Goal: Information Seeking & Learning: Learn about a topic

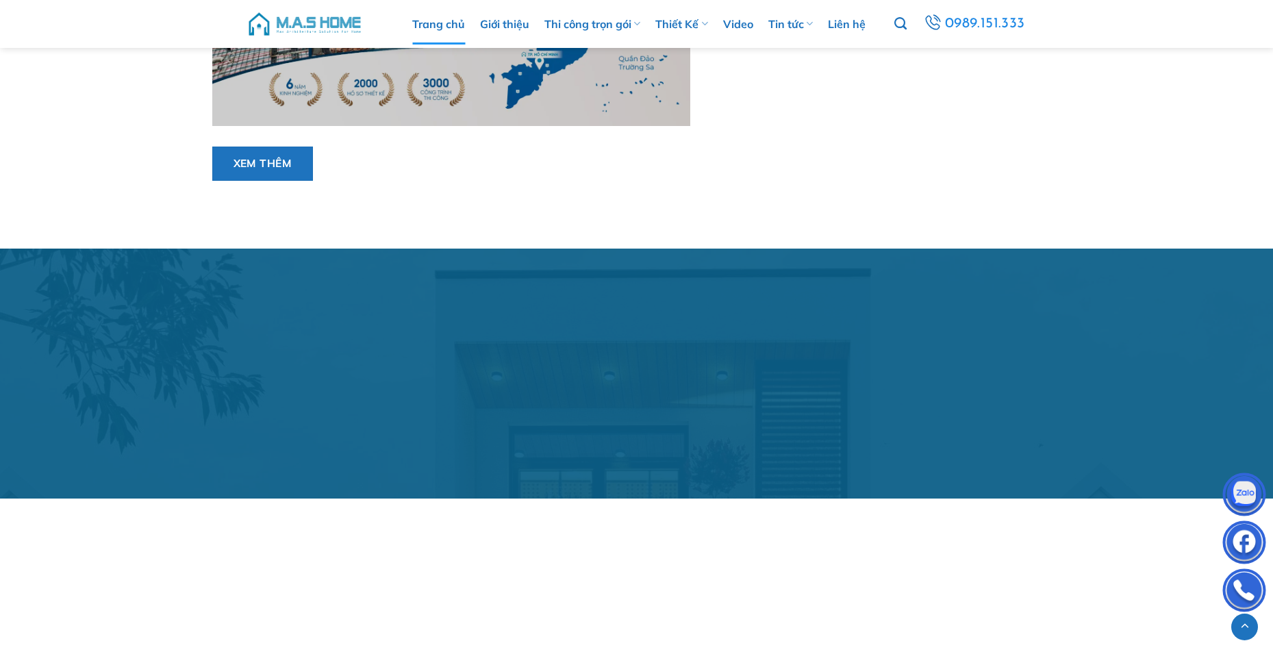
scroll to position [1232, 0]
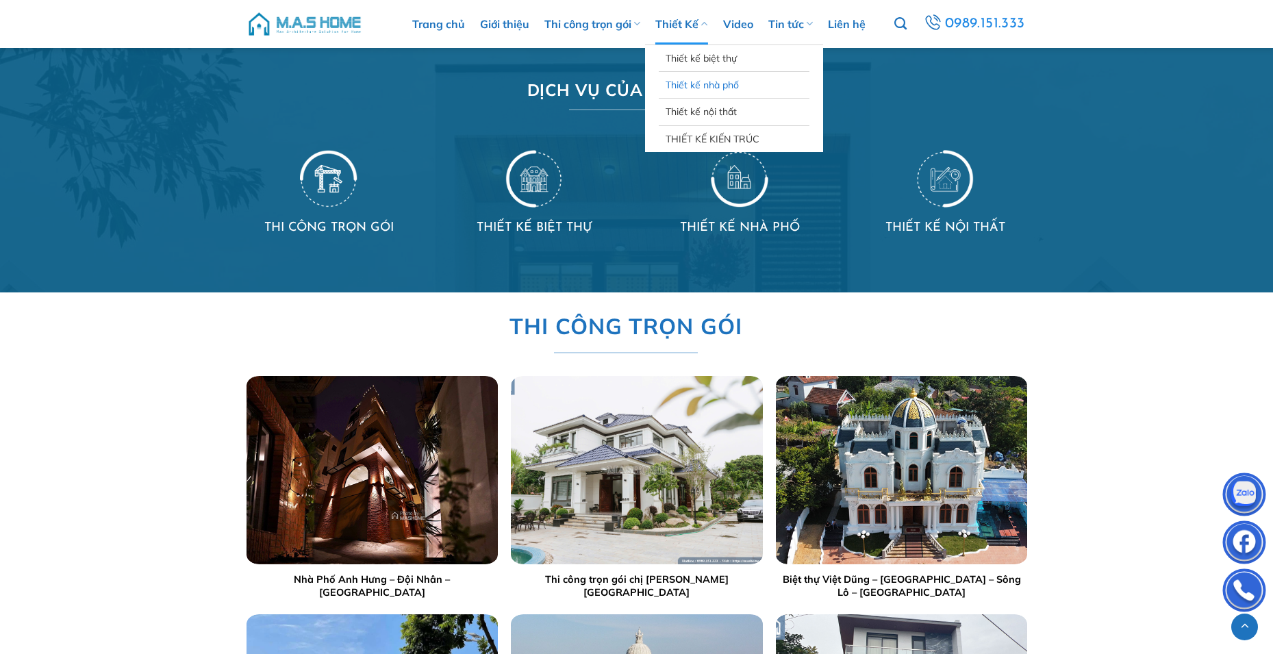
click at [737, 88] on link "Thiết kế nhà phố" at bounding box center [733, 85] width 137 height 26
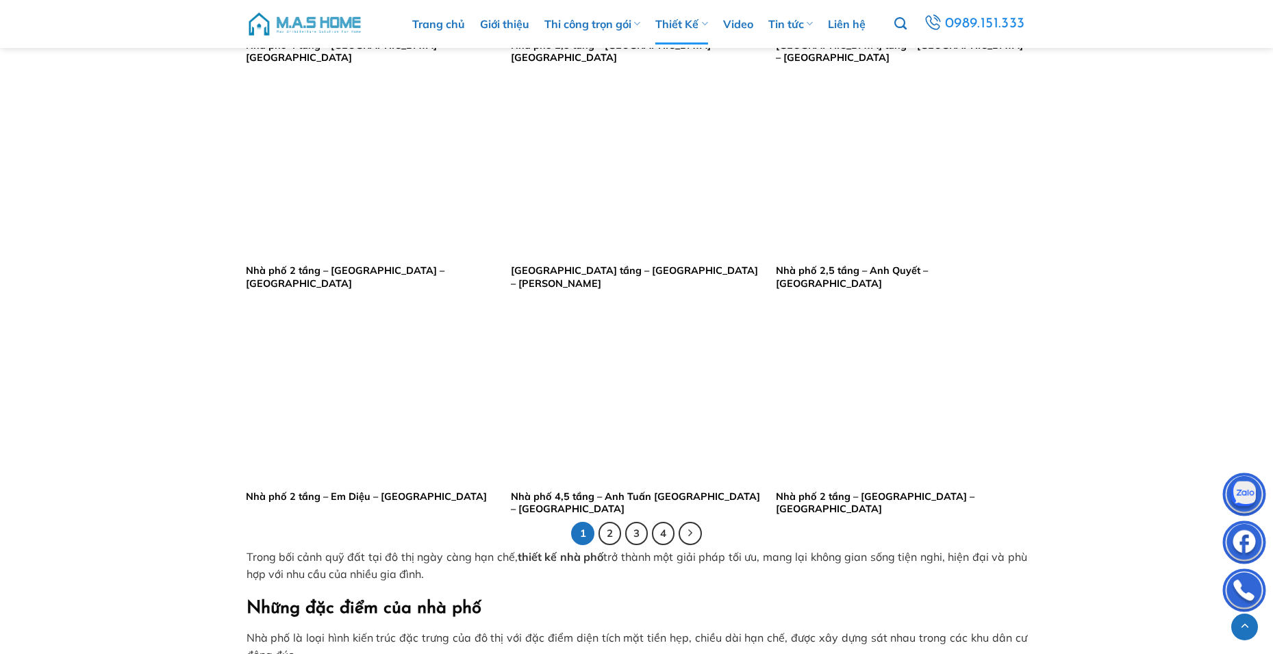
scroll to position [2738, 0]
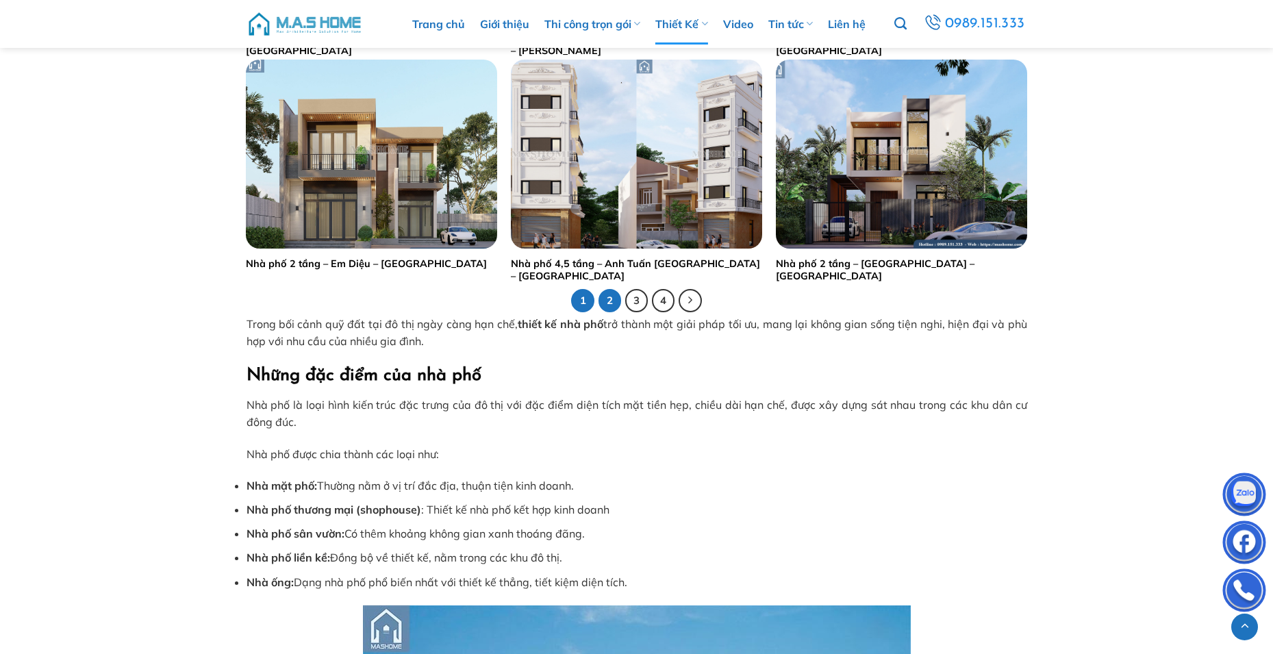
click at [614, 303] on link "2" at bounding box center [609, 300] width 23 height 23
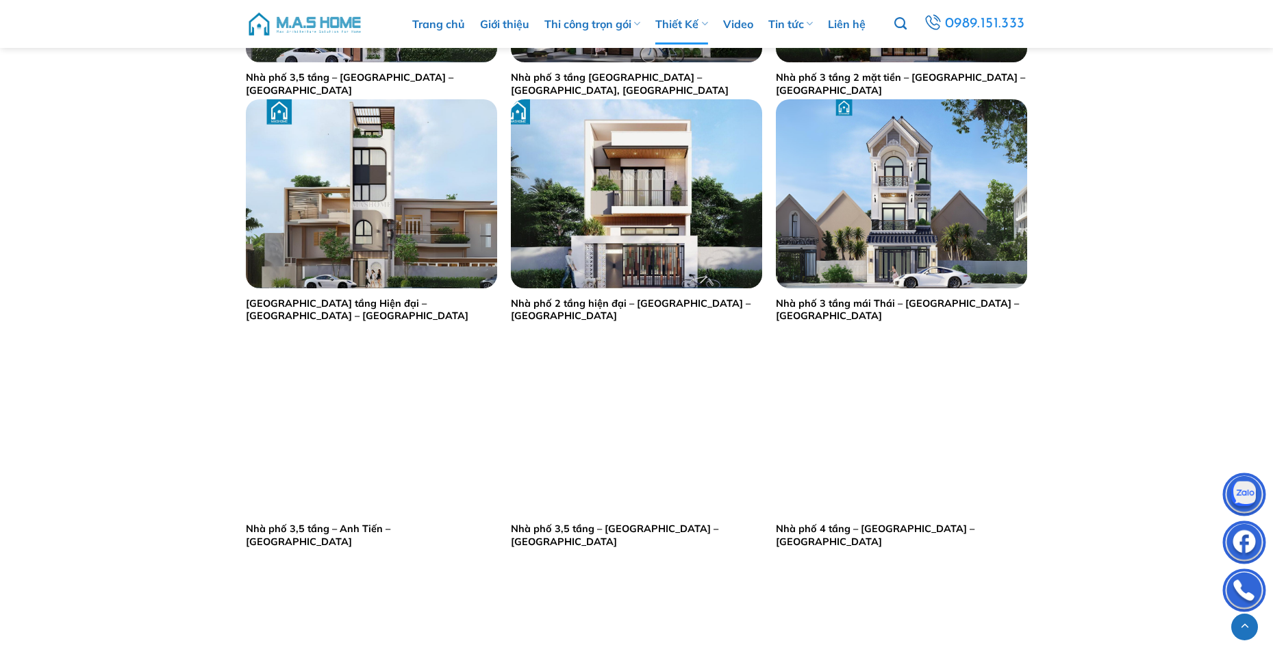
scroll to position [2464, 0]
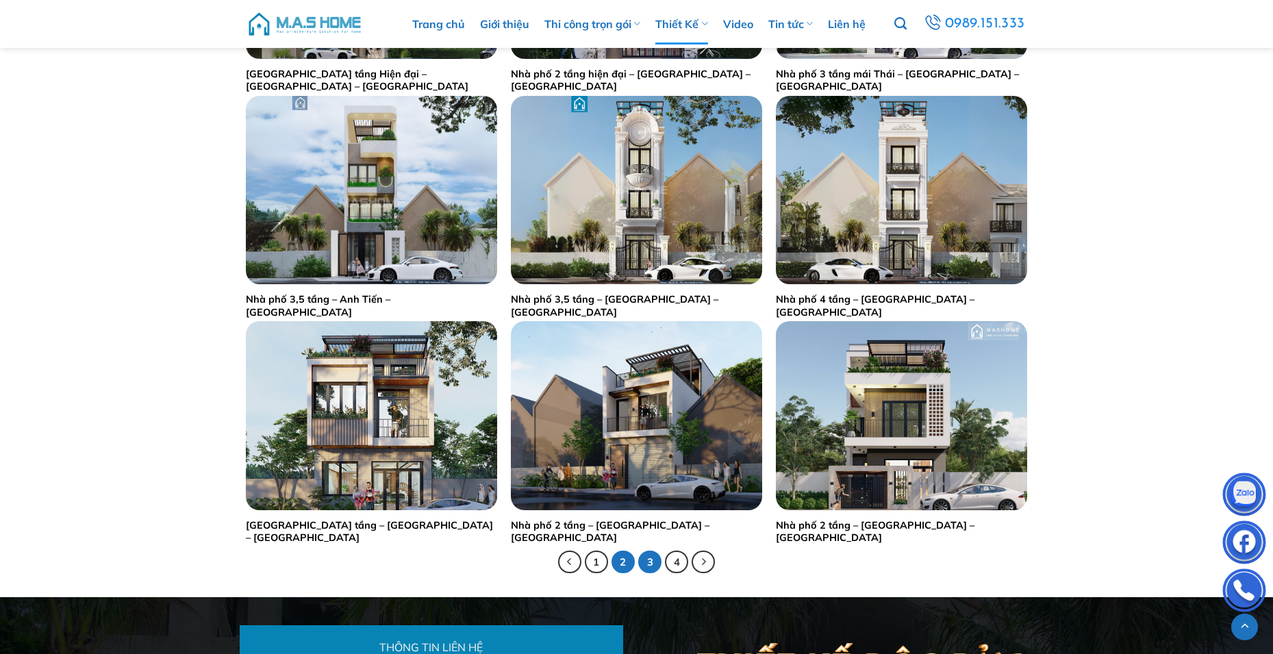
click at [652, 557] on link "3" at bounding box center [649, 561] width 23 height 23
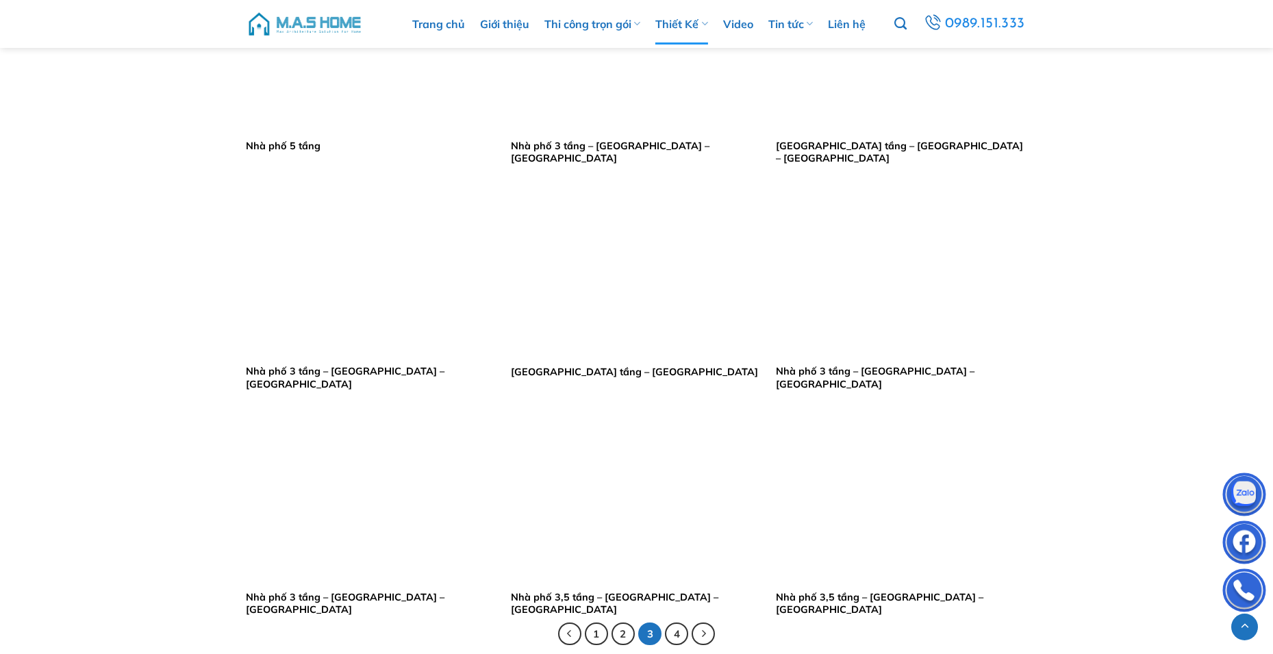
scroll to position [2601, 0]
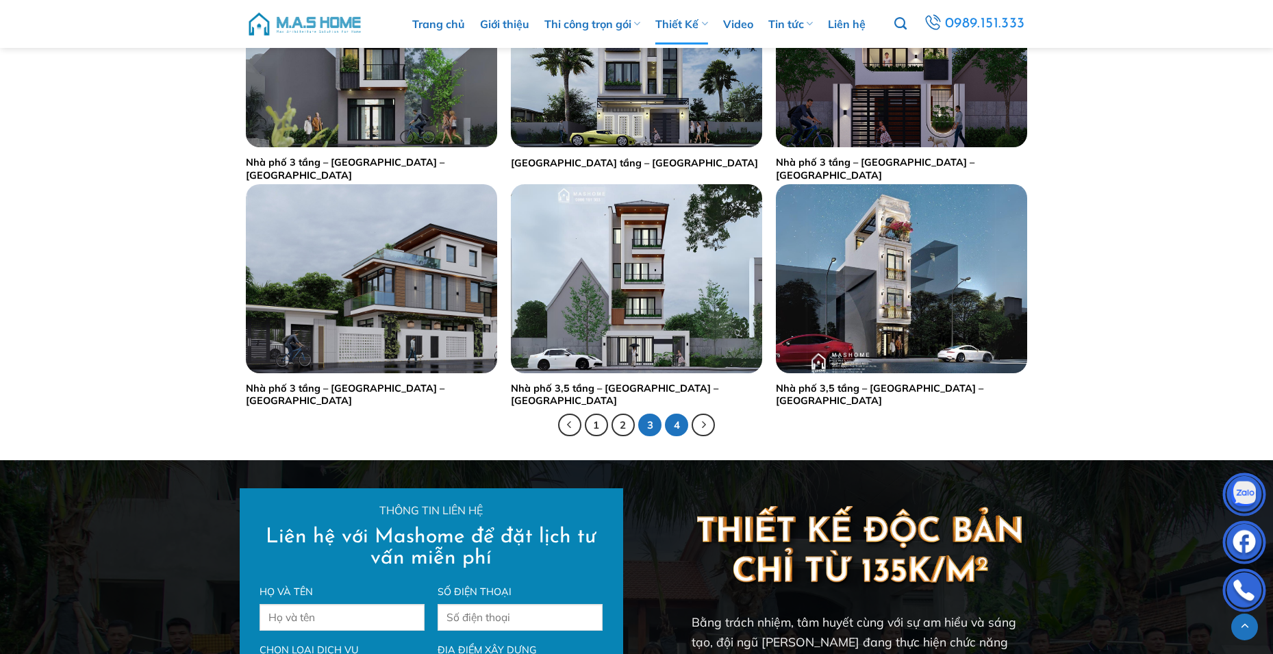
click at [671, 423] on link "4" at bounding box center [676, 424] width 23 height 23
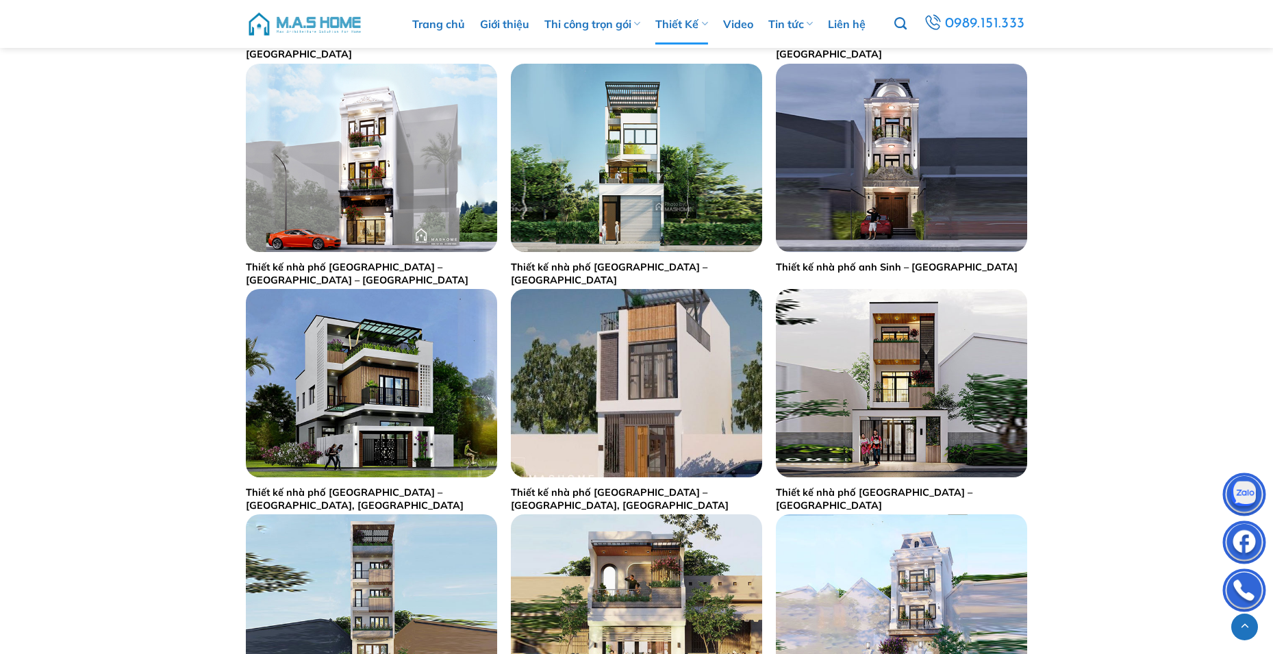
scroll to position [1643, 0]
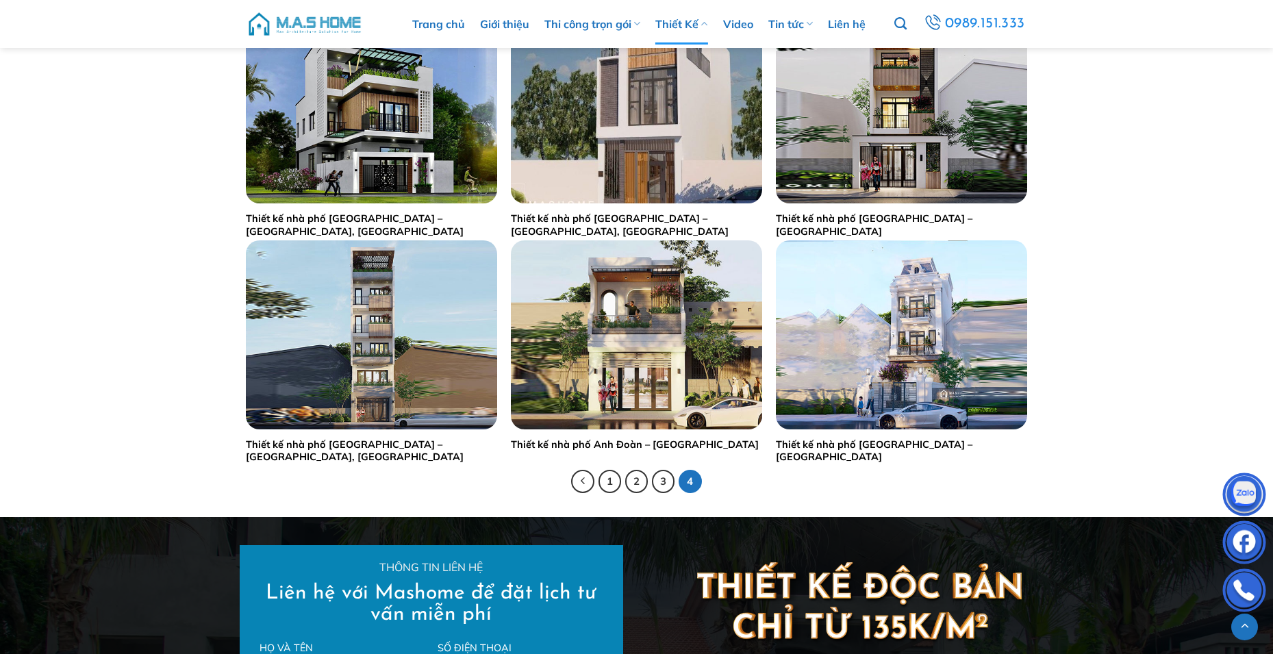
click at [678, 23] on link "Thiết Kế" at bounding box center [681, 23] width 52 height 41
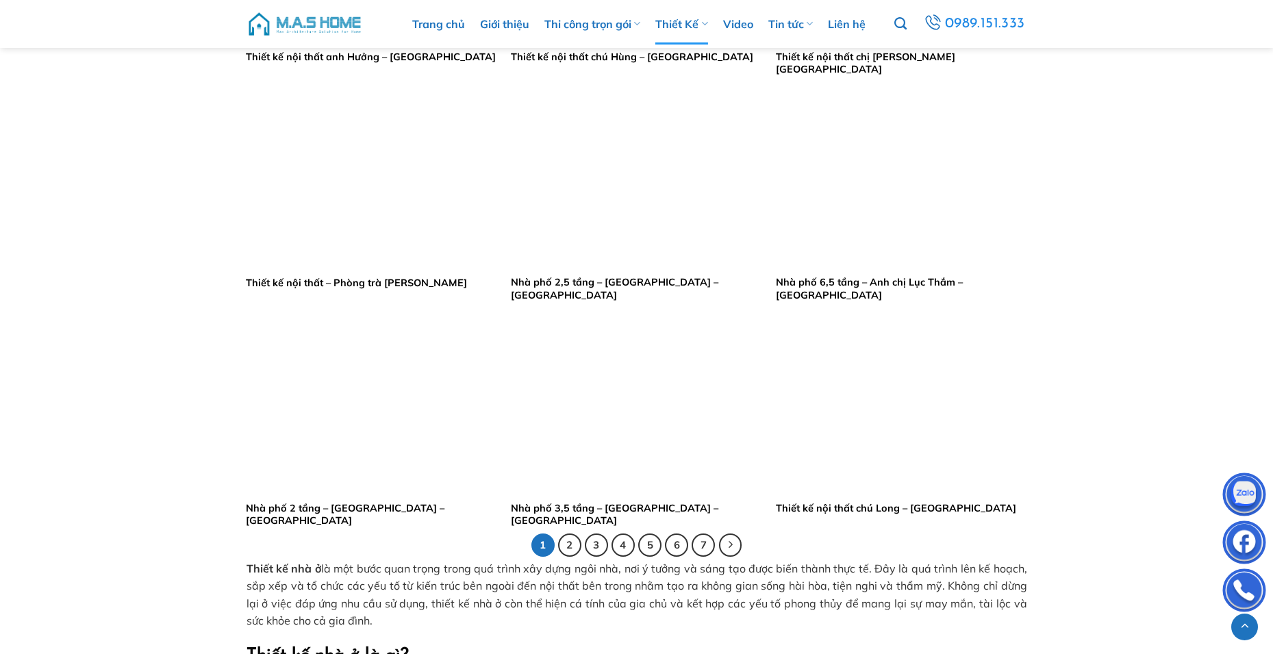
scroll to position [2738, 0]
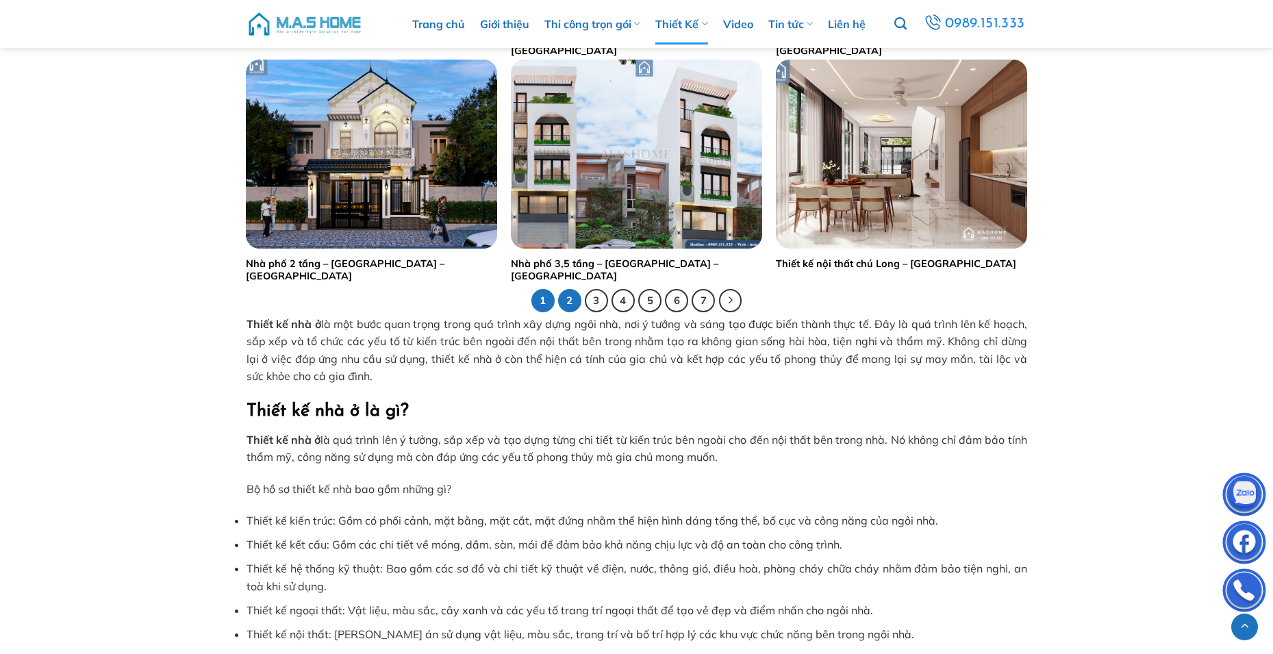
click at [576, 299] on link "2" at bounding box center [569, 300] width 23 height 23
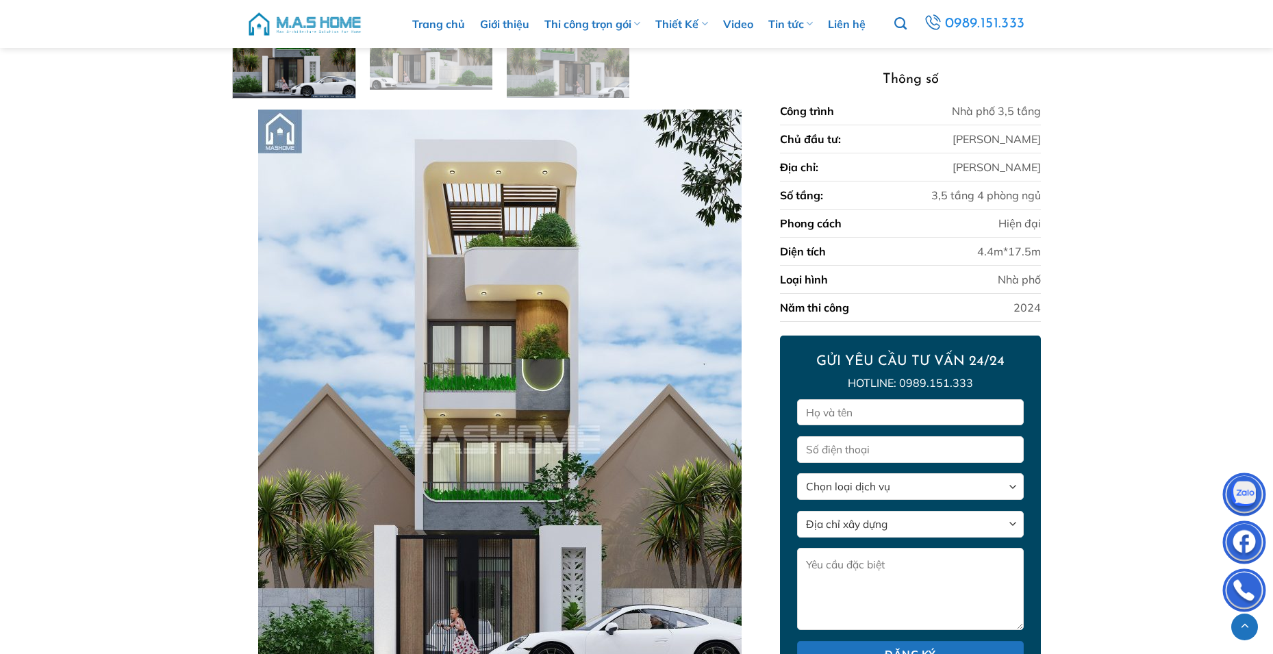
scroll to position [854, 0]
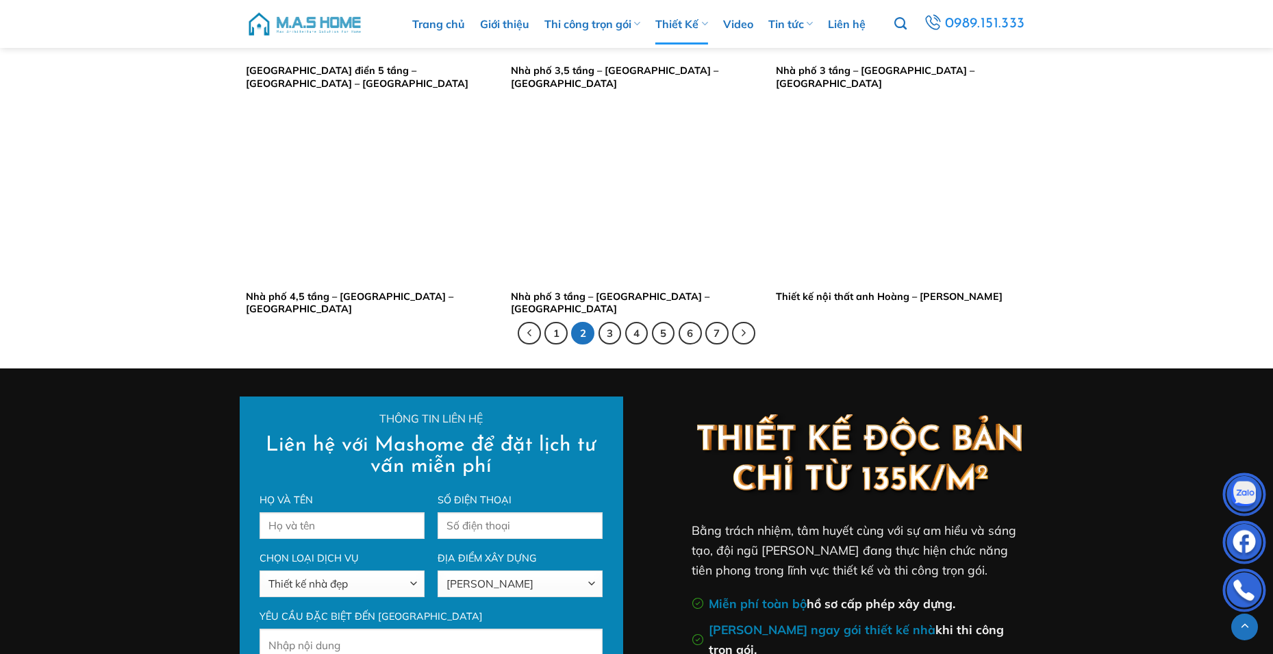
scroll to position [2738, 0]
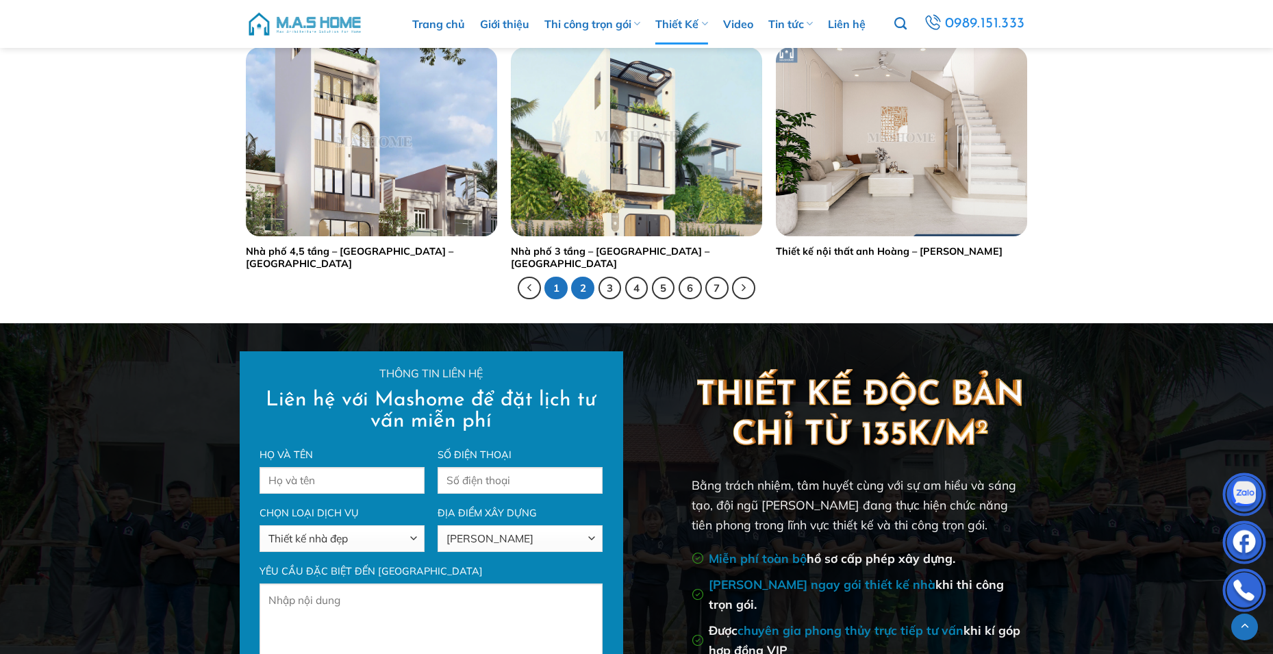
click at [549, 289] on link "1" at bounding box center [555, 288] width 23 height 23
